Goal: Check status: Check status

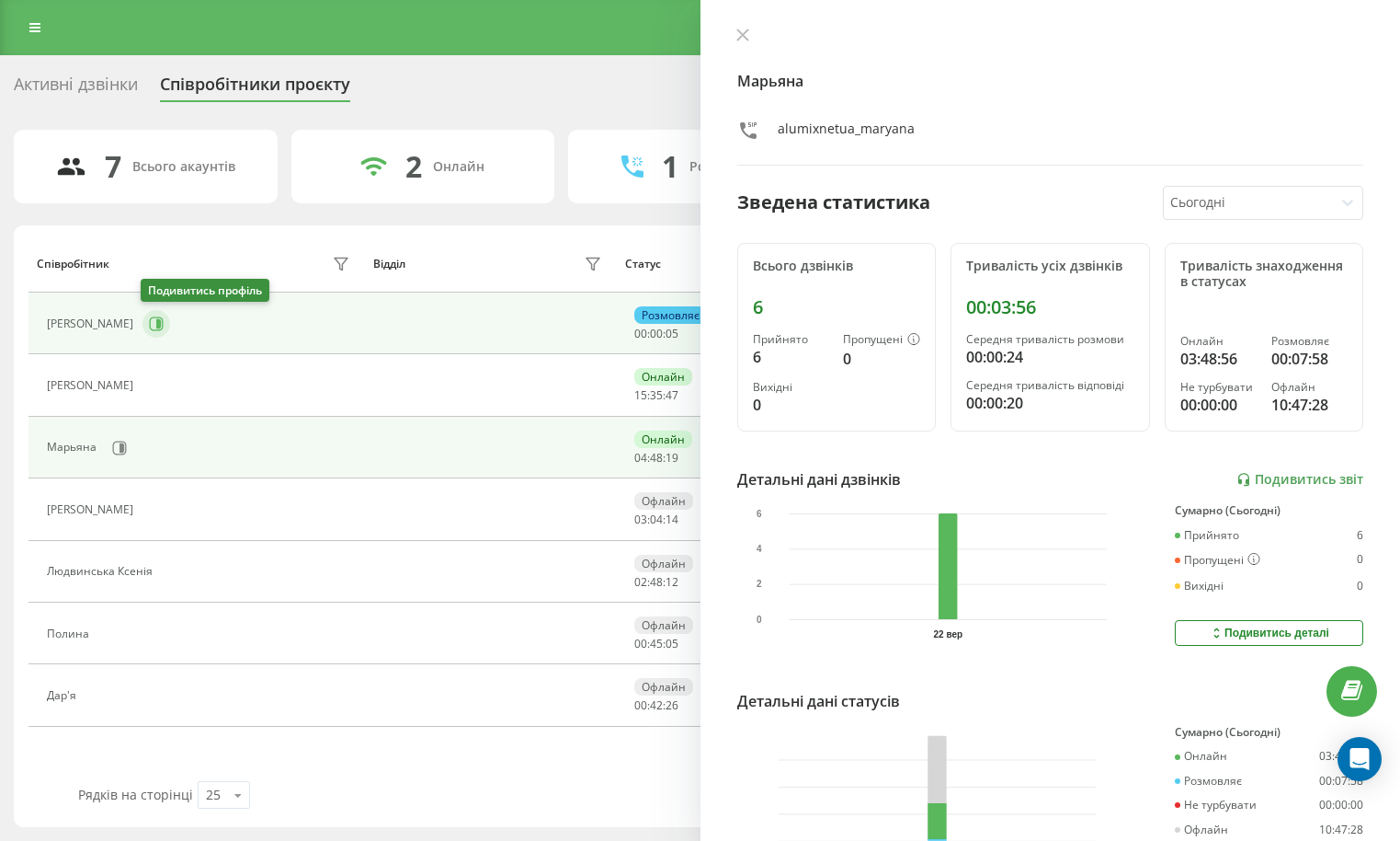
click at [157, 318] on icon at bounding box center [157, 324] width 14 height 14
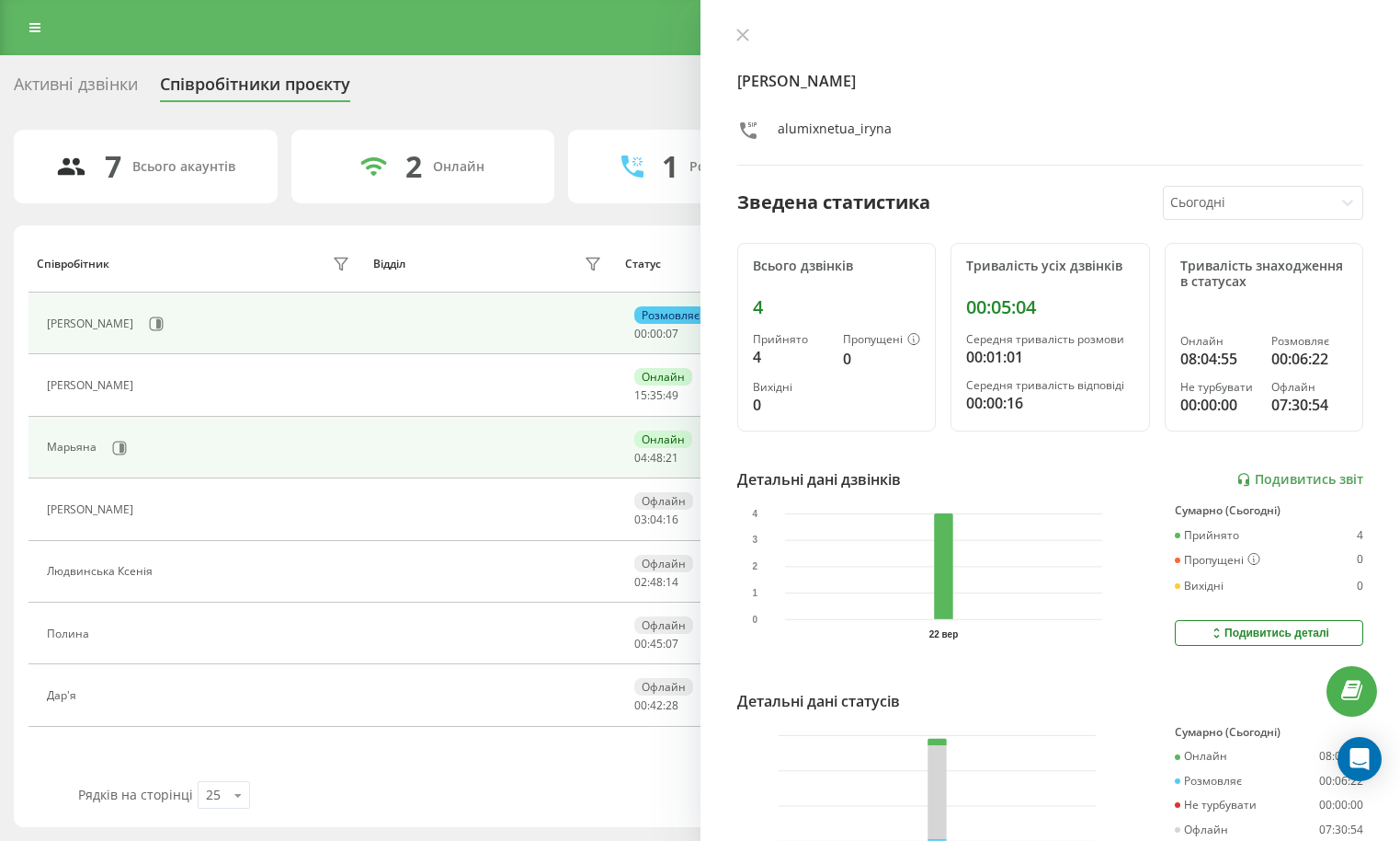
click at [95, 434] on div "Марьяна" at bounding box center [201, 447] width 308 height 31
click at [109, 439] on button at bounding box center [120, 448] width 28 height 28
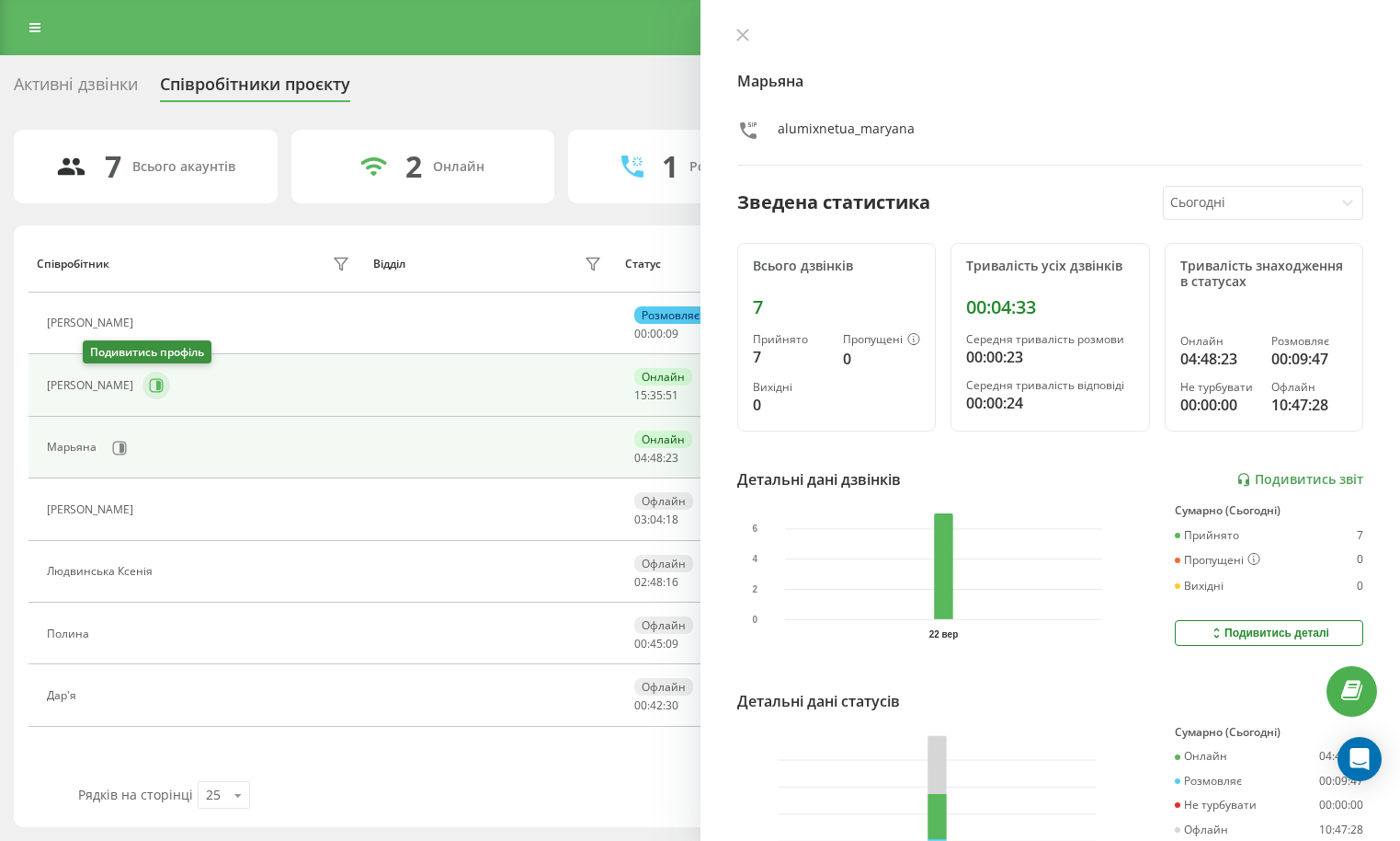
click at [149, 389] on icon at bounding box center [156, 385] width 15 height 15
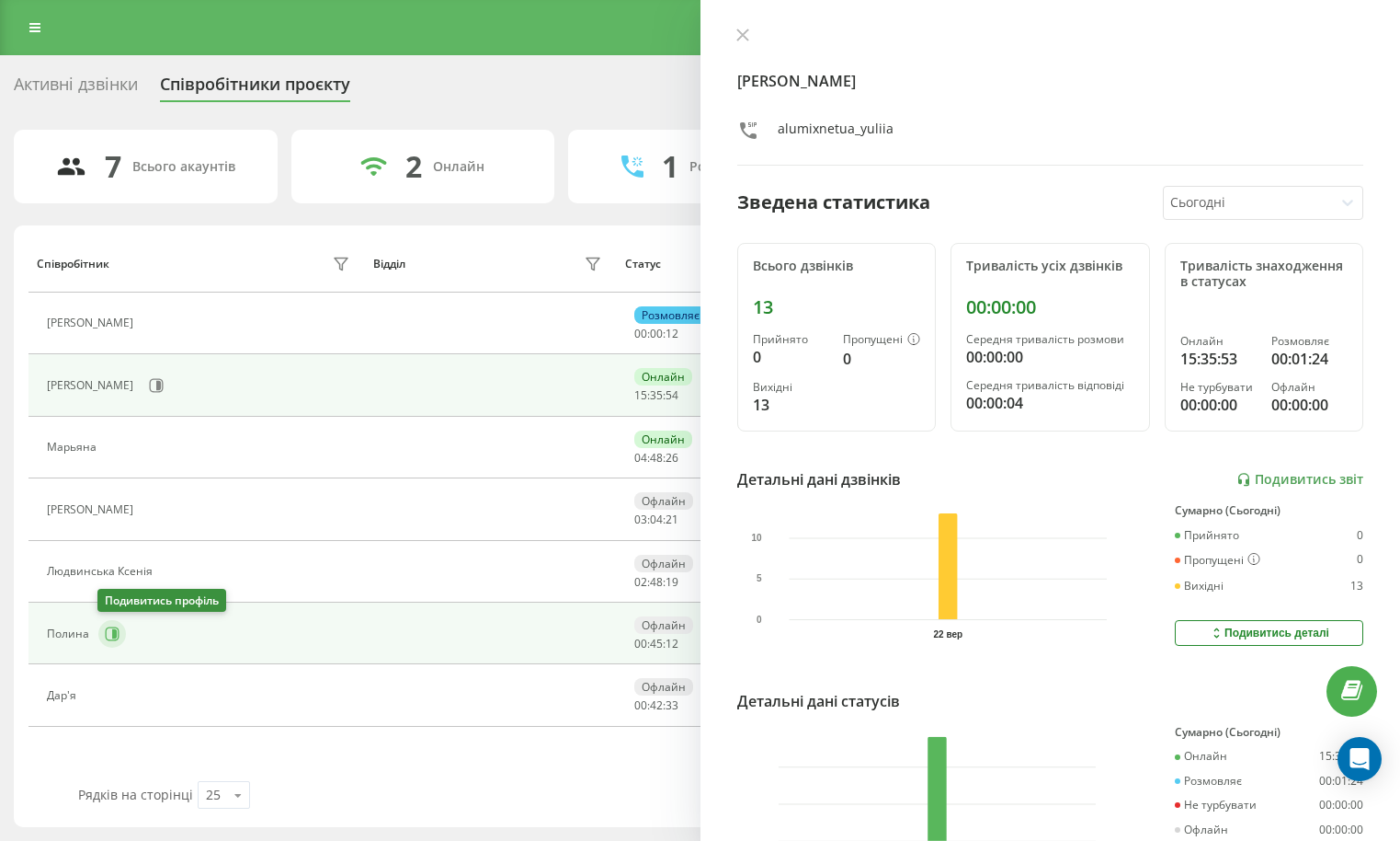
click at [99, 639] on button at bounding box center [113, 634] width 28 height 28
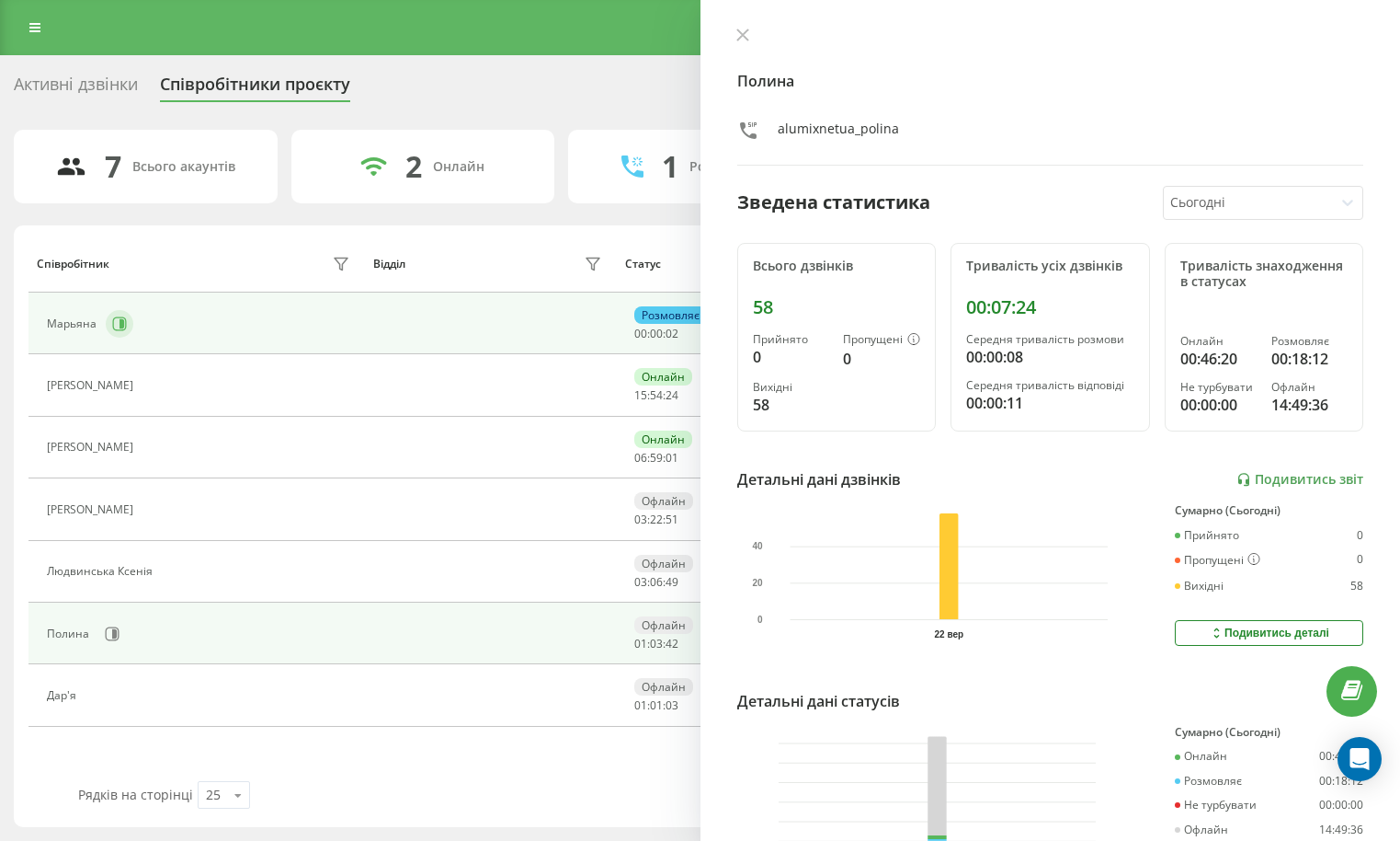
click at [120, 322] on icon at bounding box center [122, 324] width 5 height 9
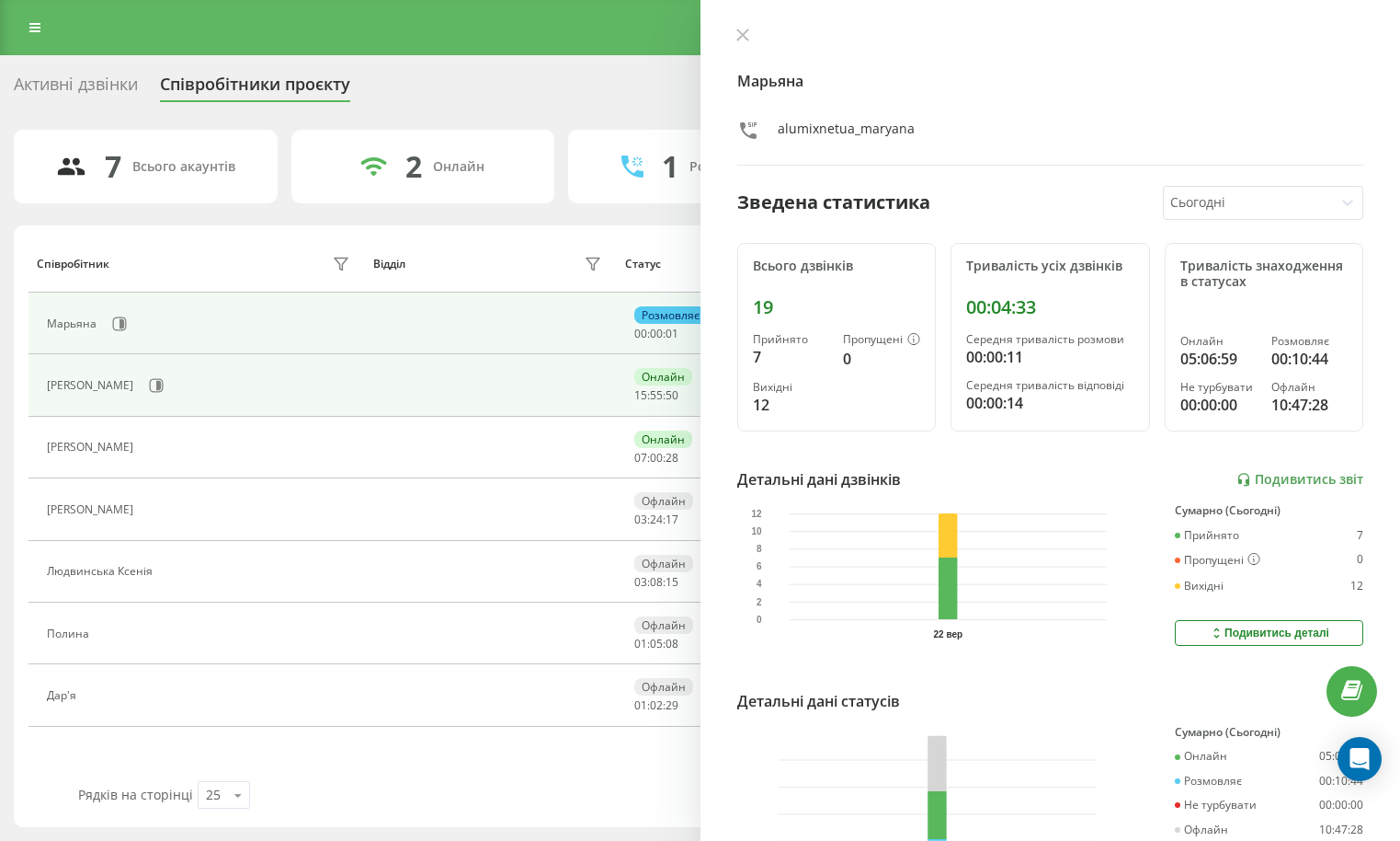
click at [110, 378] on div "[PERSON_NAME]" at bounding box center [201, 385] width 308 height 31
click at [149, 379] on icon at bounding box center [156, 385] width 15 height 15
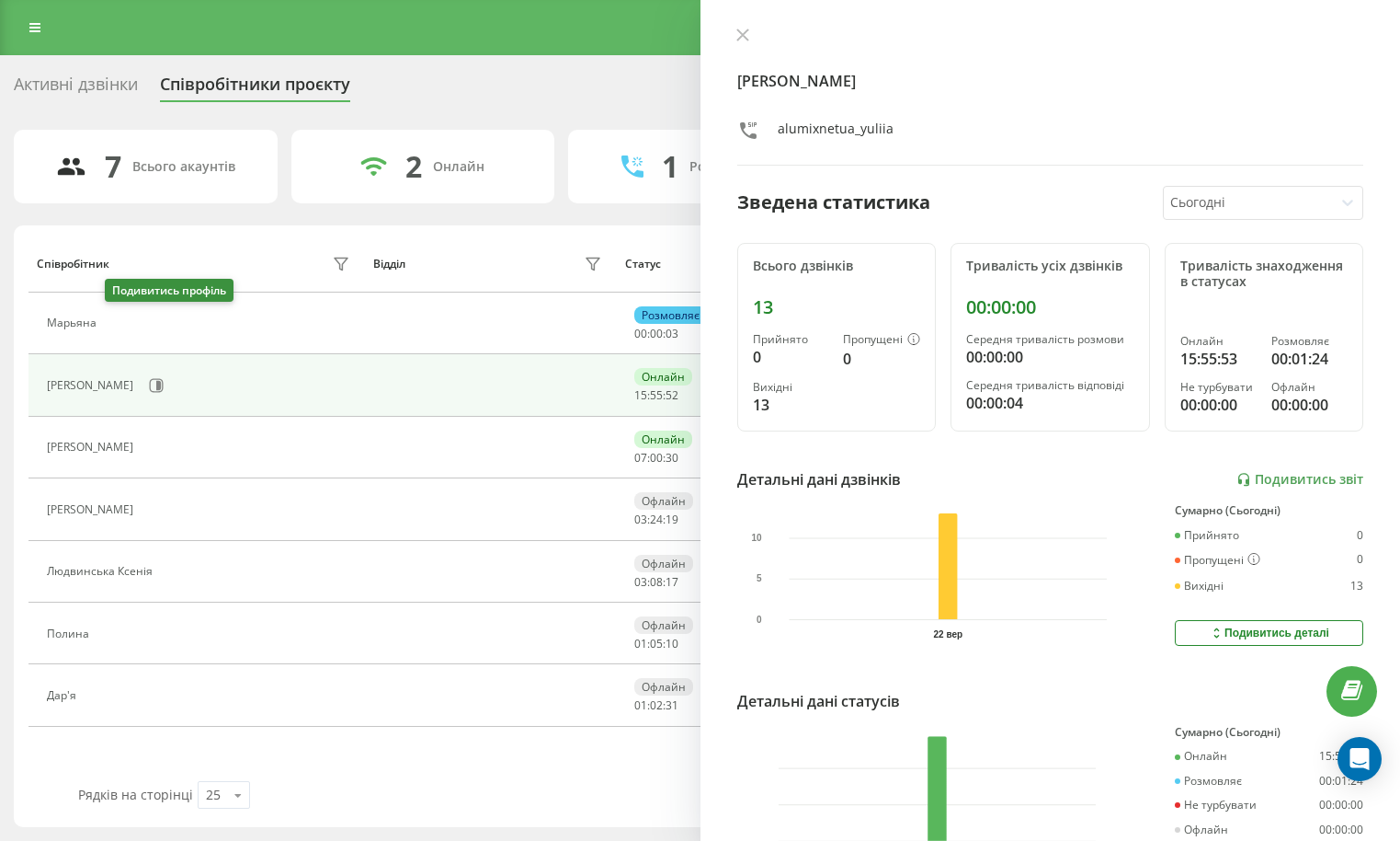
click at [124, 320] on icon at bounding box center [117, 324] width 14 height 14
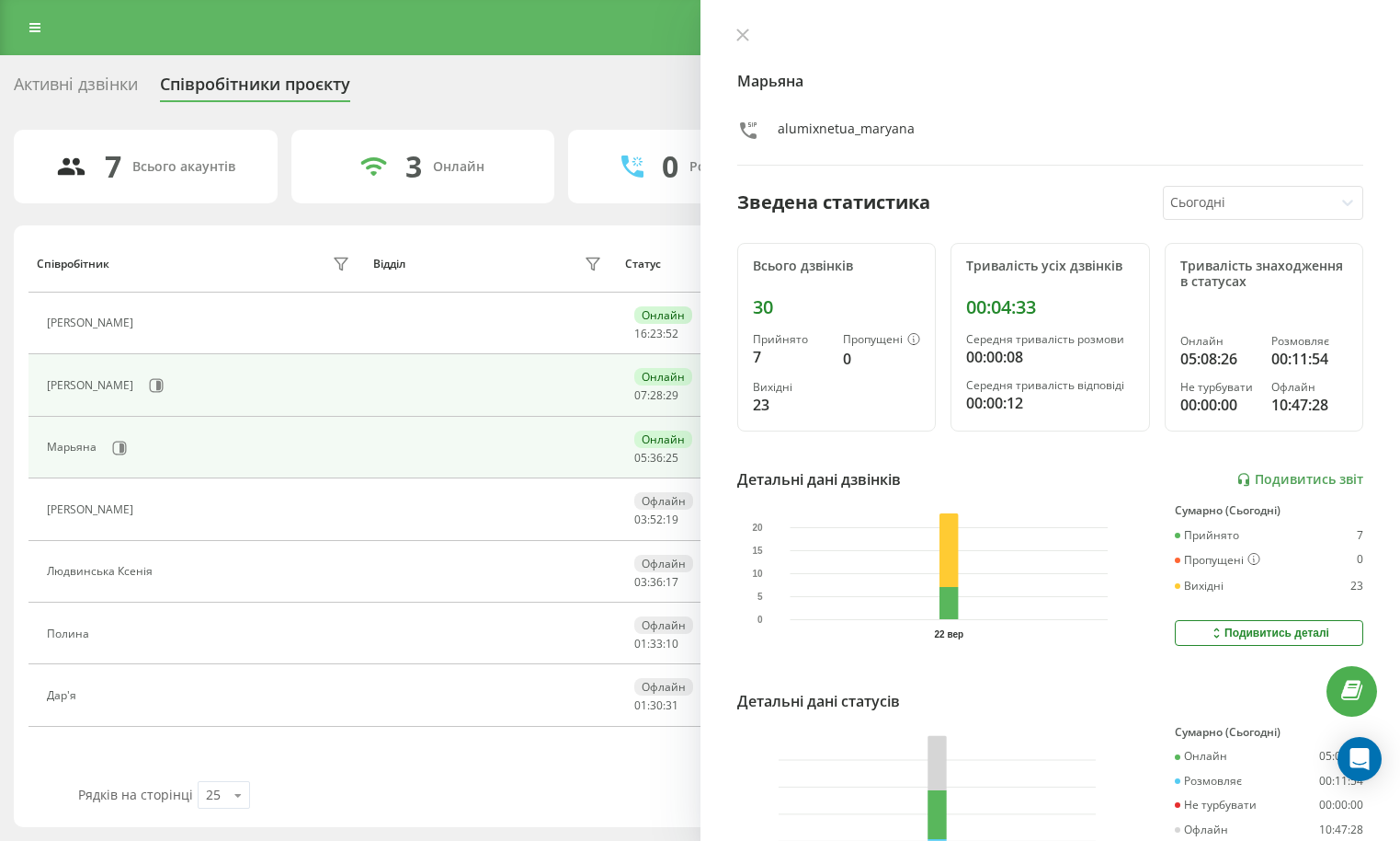
click at [140, 394] on div "[PERSON_NAME]" at bounding box center [201, 385] width 308 height 31
click at [143, 394] on button at bounding box center [157, 386] width 28 height 28
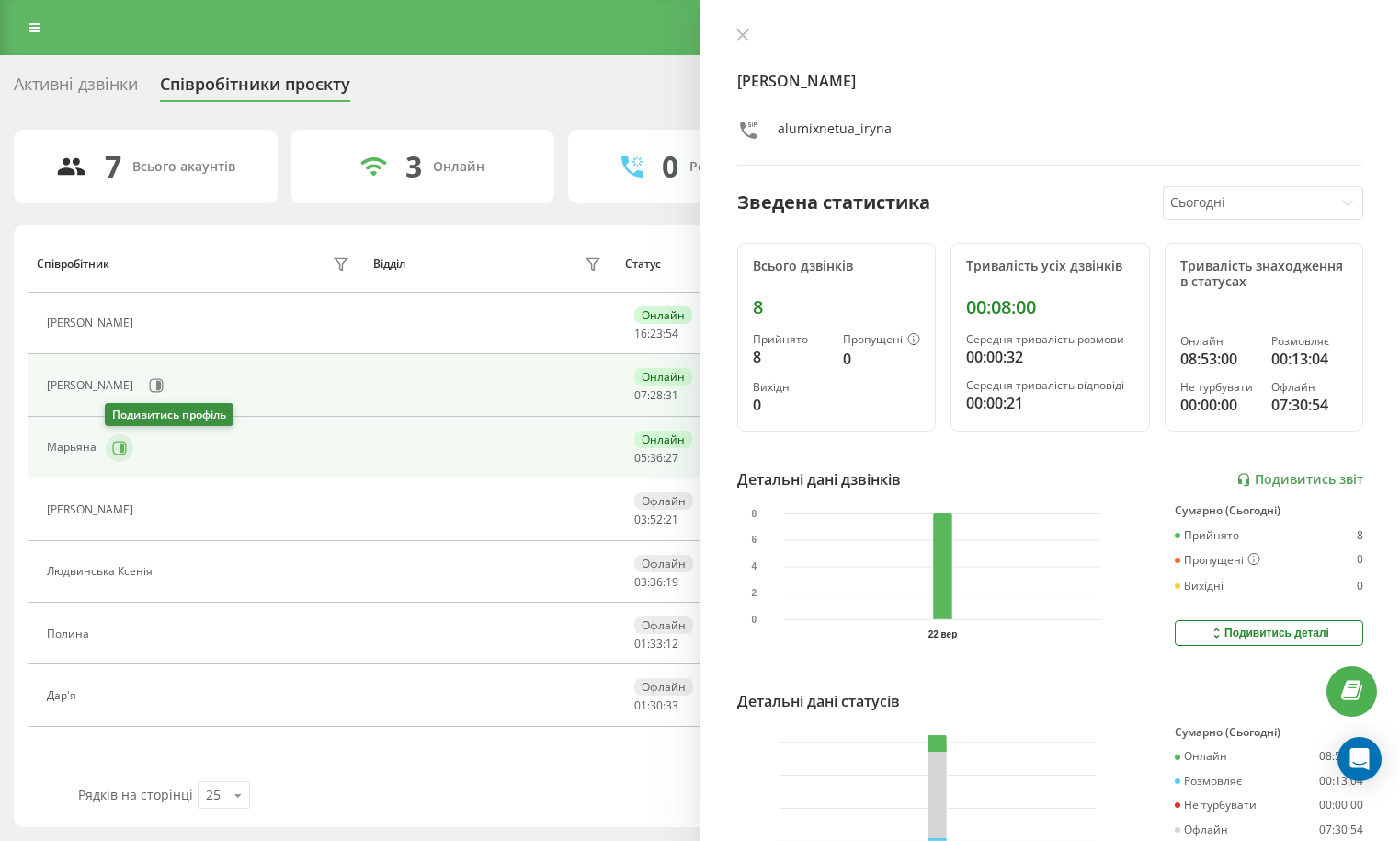
click at [121, 442] on icon at bounding box center [119, 447] width 15 height 15
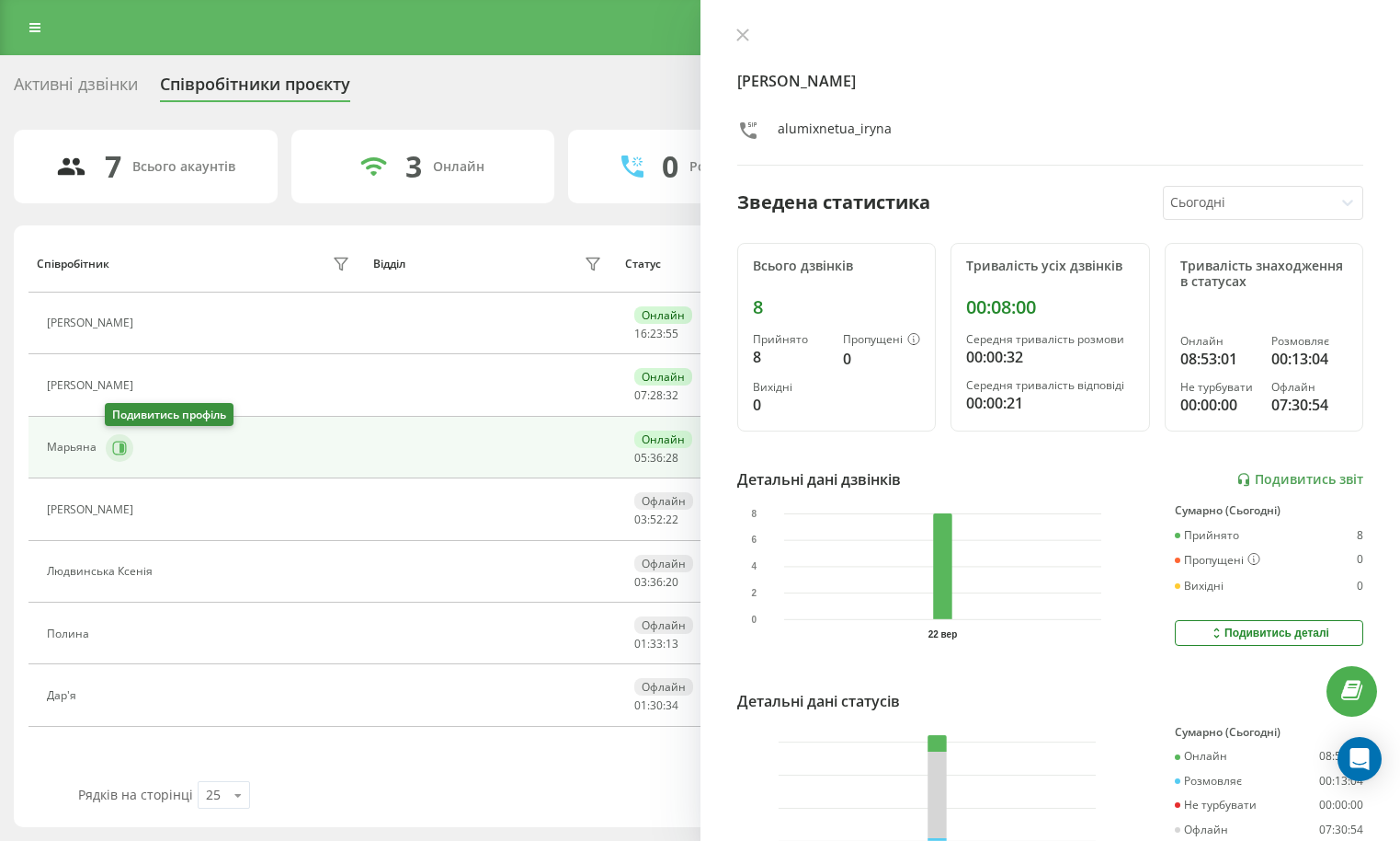
click at [118, 452] on icon at bounding box center [119, 447] width 15 height 15
